Goal: Navigation & Orientation: Find specific page/section

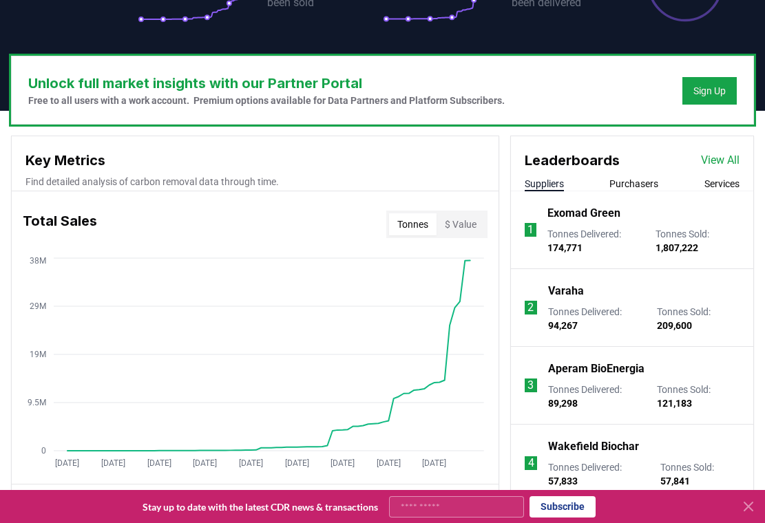
scroll to position [434, 0]
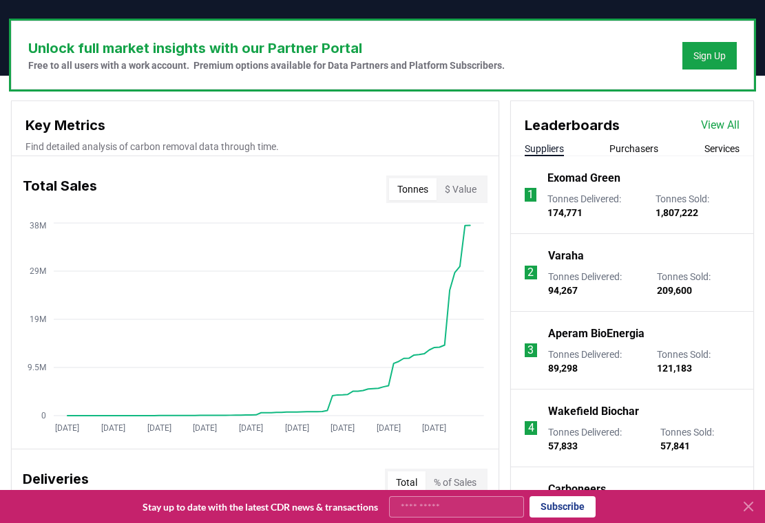
click at [748, 505] on icon at bounding box center [748, 507] width 8 height 8
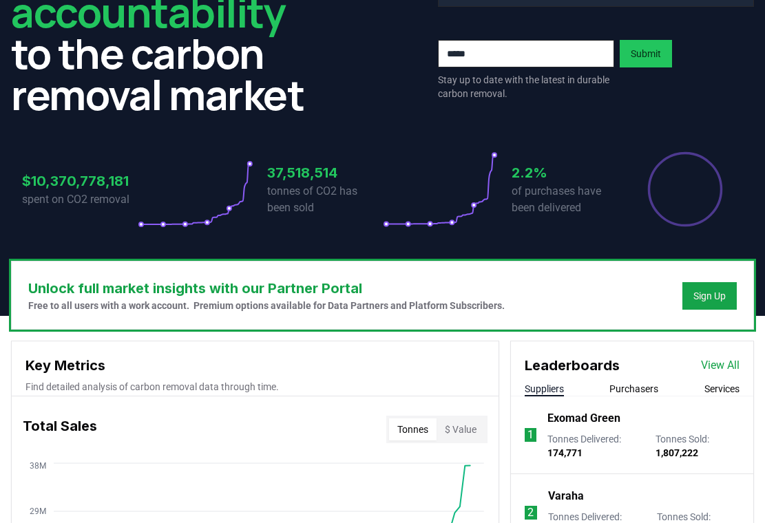
scroll to position [0, 0]
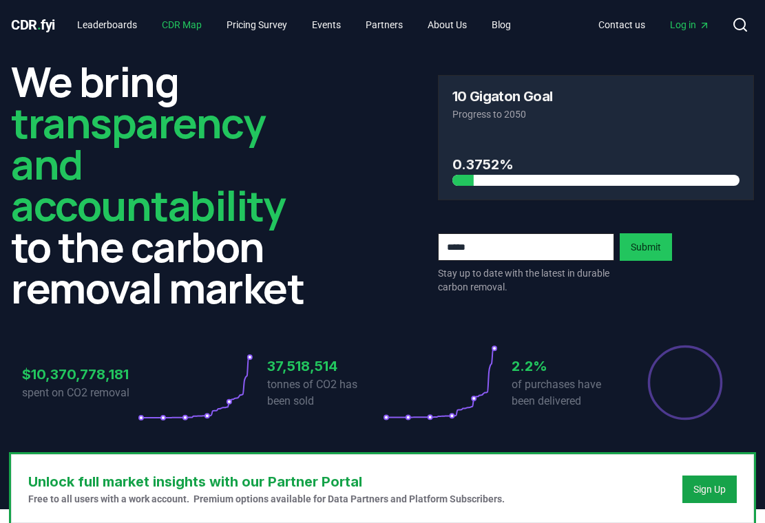
click at [192, 24] on link "CDR Map" at bounding box center [182, 24] width 62 height 25
